Goal: Information Seeking & Learning: Learn about a topic

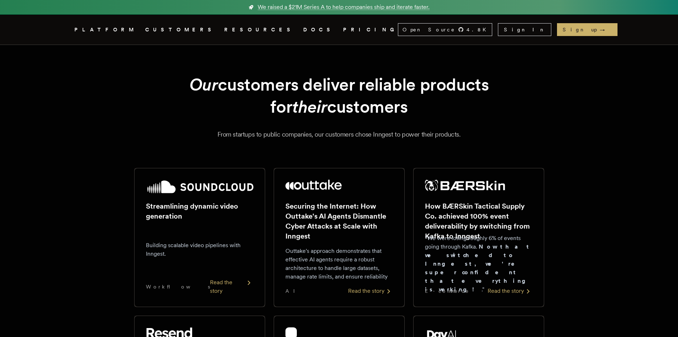
drag, startPoint x: 189, startPoint y: 72, endPoint x: 434, endPoint y: 113, distance: 248.8
click at [343, 31] on link "PRICING" at bounding box center [370, 29] width 55 height 9
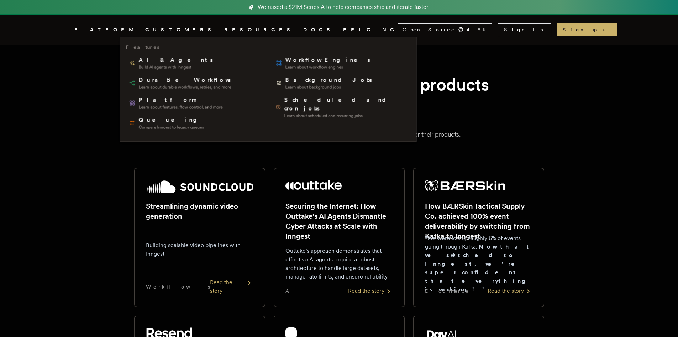
click at [137, 30] on span "PLATFORM" at bounding box center [105, 29] width 62 height 9
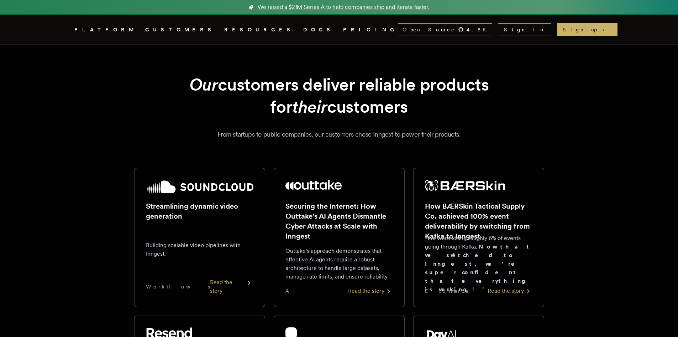
click at [137, 30] on span "PLATFORM" at bounding box center [105, 29] width 62 height 9
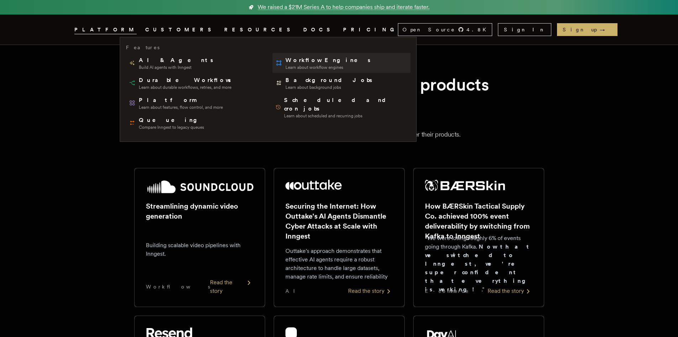
click at [286, 56] on span "Workflow Engines" at bounding box center [329, 60] width 86 height 9
